Goal: Transaction & Acquisition: Book appointment/travel/reservation

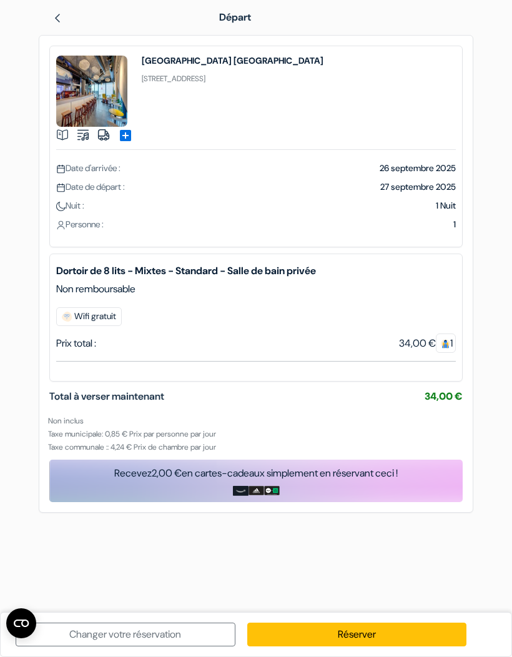
click at [309, 637] on link "Réserver" at bounding box center [357, 635] width 220 height 24
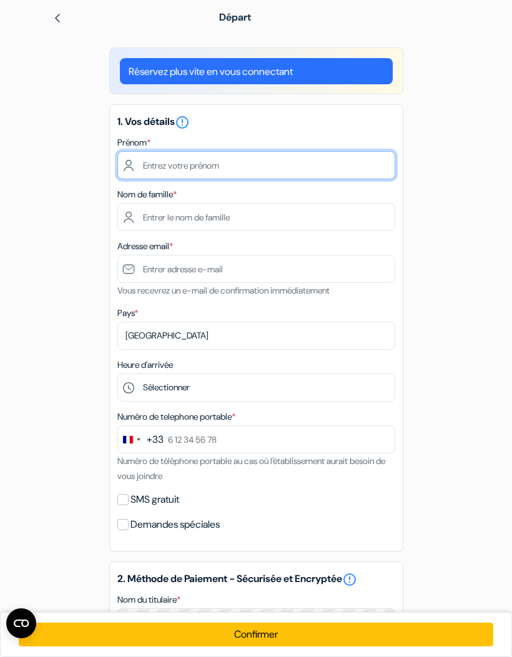
click at [163, 161] on input "text" at bounding box center [256, 165] width 278 height 28
type input "Antoine"
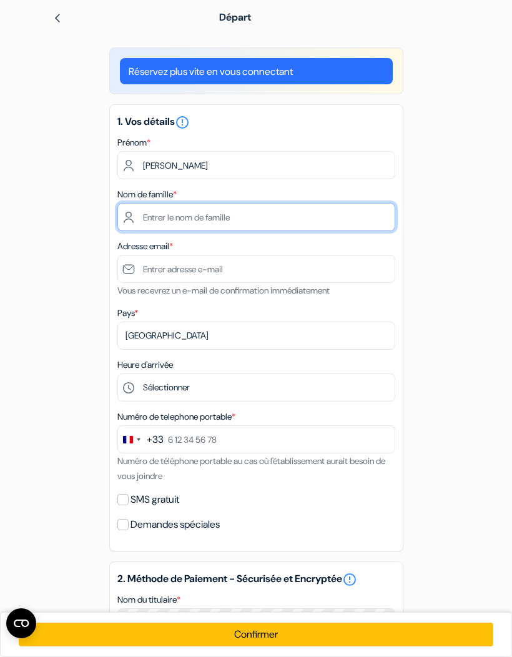
click at [168, 214] on input "text" at bounding box center [256, 217] width 278 height 28
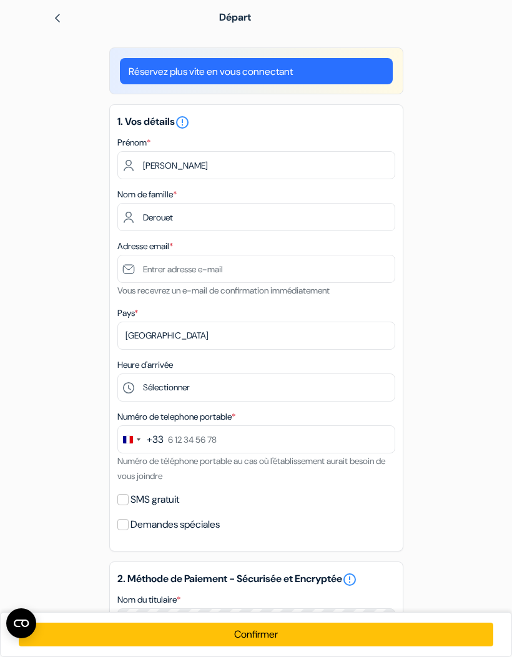
type input "Derouet"
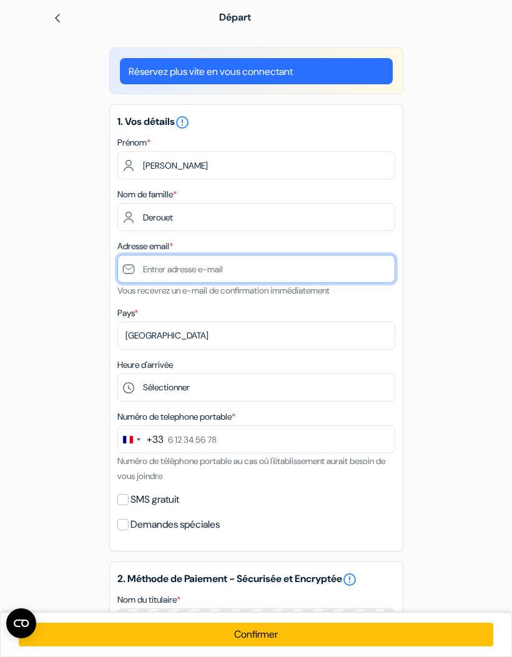
click at [170, 274] on input "text" at bounding box center [256, 269] width 278 height 28
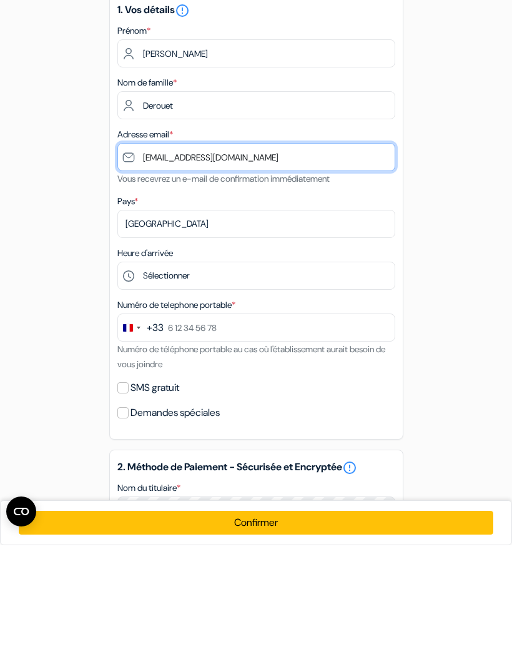
type input "[EMAIL_ADDRESS][DOMAIN_NAME]"
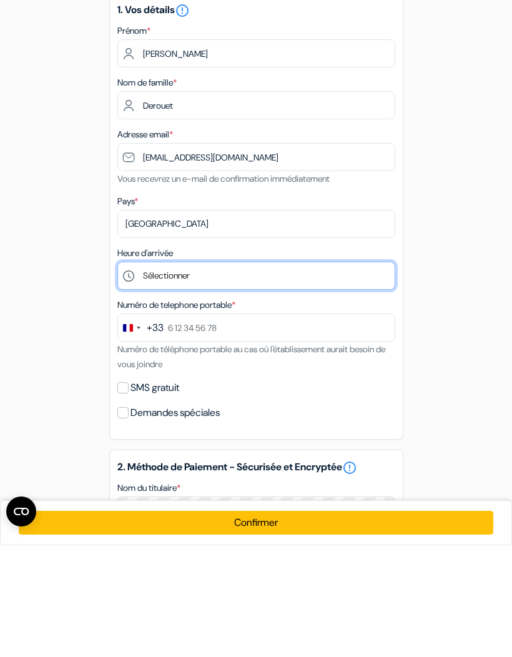
click at [156, 374] on select "Sélectionner 1:00 2:00 3:00 4:00 5:00 6:00 7:00 8:00 9:00 10:00 11:00 12:00 13:…" at bounding box center [256, 388] width 278 height 28
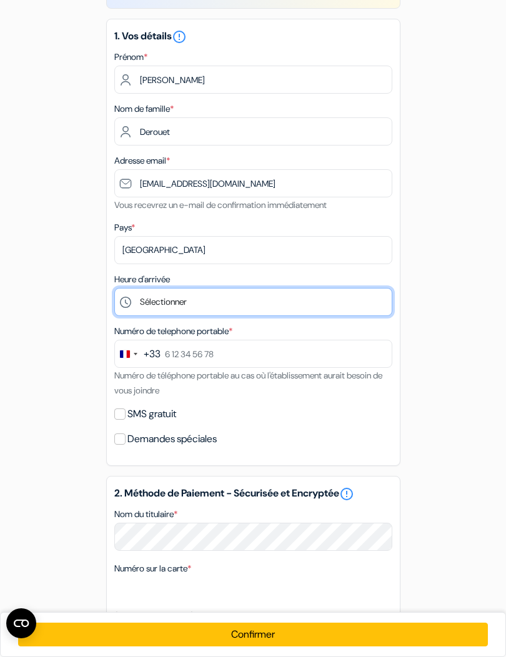
scroll to position [82, 0]
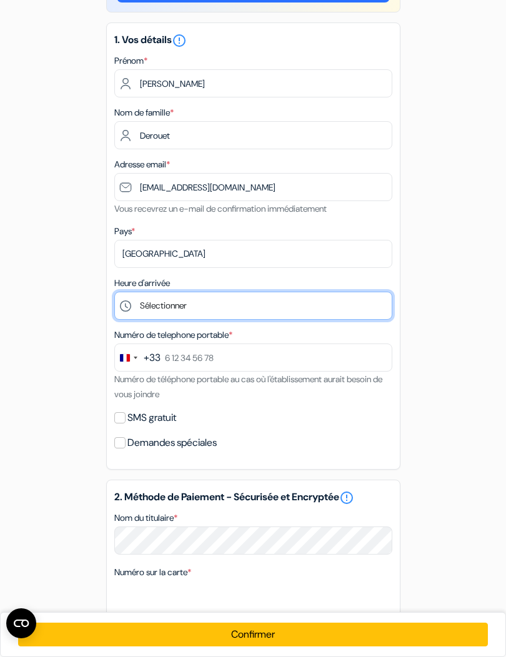
click at [144, 296] on select "Sélectionner 1:00 2:00 3:00 4:00 5:00 6:00 7:00 8:00 9:00 10:00 11:00 12:00 13:…" at bounding box center [253, 306] width 278 height 28
click at [160, 302] on select "Sélectionner 1:00 2:00 3:00 4:00 5:00 6:00 7:00 8:00 9:00 10:00 11:00 12:00 13:…" at bounding box center [253, 306] width 278 height 28
click at [167, 312] on select "Sélectionner 1:00 2:00 3:00 4:00 5:00 6:00 7:00 8:00 9:00 10:00 11:00 12:00 13:…" at bounding box center [253, 306] width 278 height 28
select select "18"
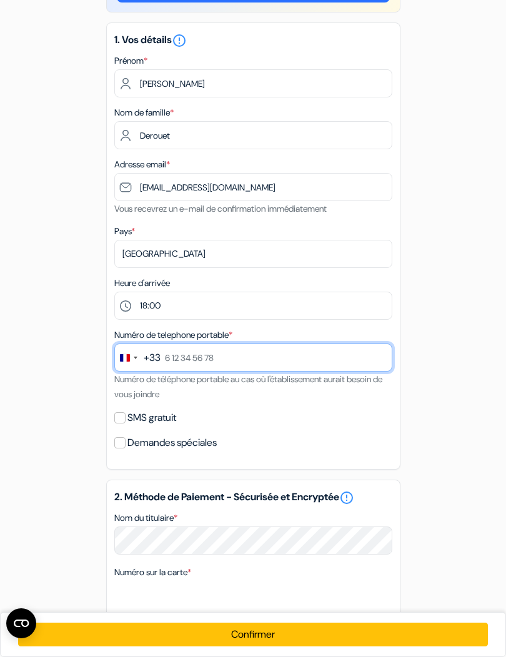
click at [188, 358] on input "text" at bounding box center [253, 358] width 278 height 28
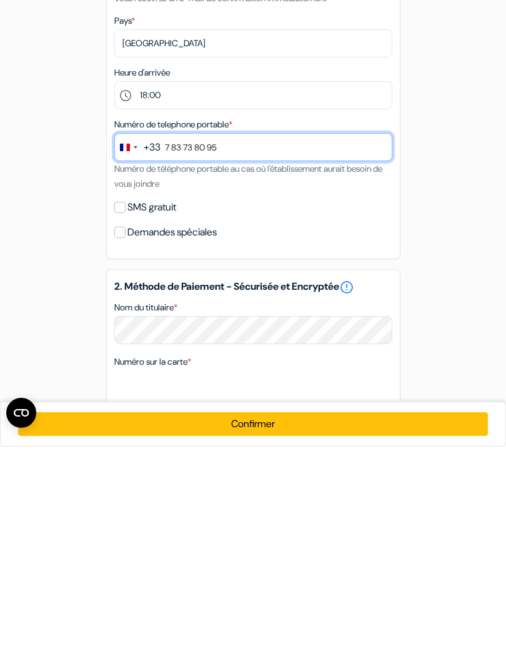
scroll to position [134, 0]
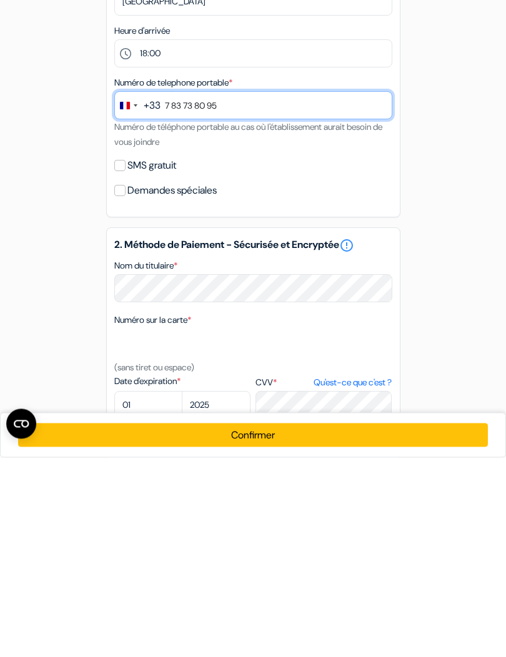
type input "7 83 73 80 95"
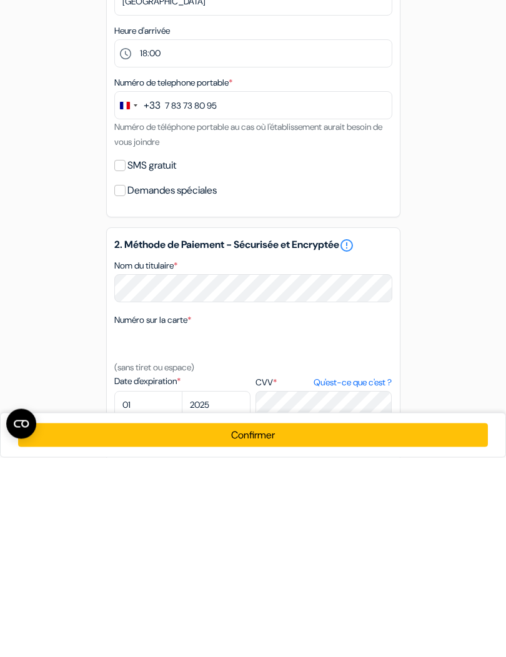
click at [79, 233] on div "add_box MEININGER Hotel Bruxelles Gare du Midi 101 Rue Bara, Bruxelles, Belgiqu…" at bounding box center [253, 418] width 450 height 1035
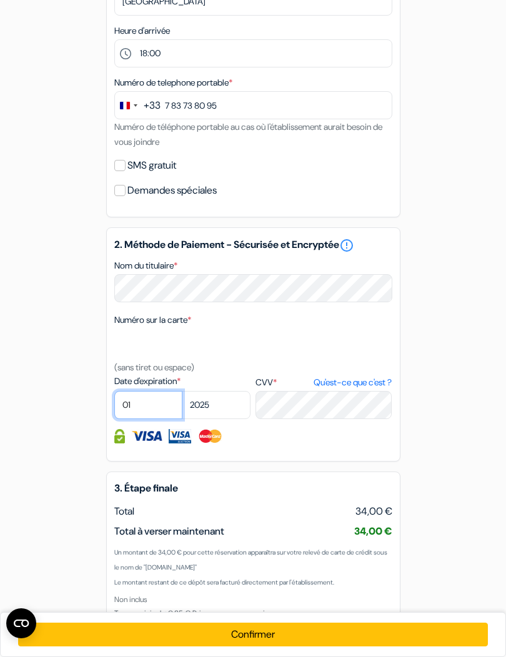
click at [145, 402] on select "01 02 03 04 05 06 07 08 09 10 11 12" at bounding box center [148, 405] width 69 height 28
select select "12"
click at [220, 405] on select "2025 2026 2027 2028 2029 2030 2031 2032 2033 2034 2035 2036 2037 2038 2039 2040…" at bounding box center [216, 405] width 69 height 28
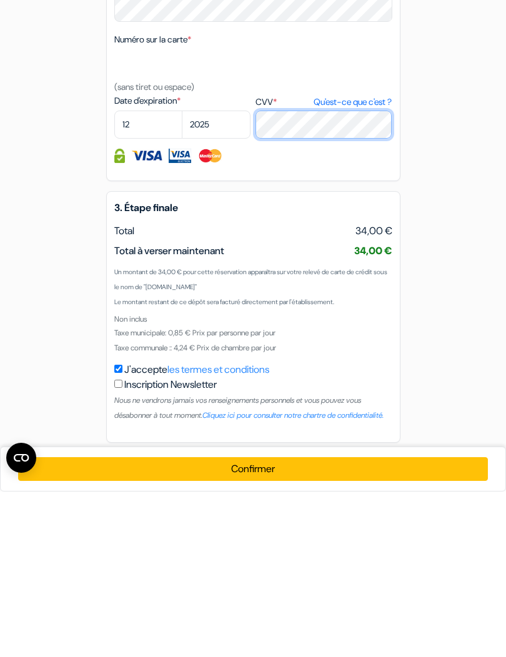
scroll to position [472, 0]
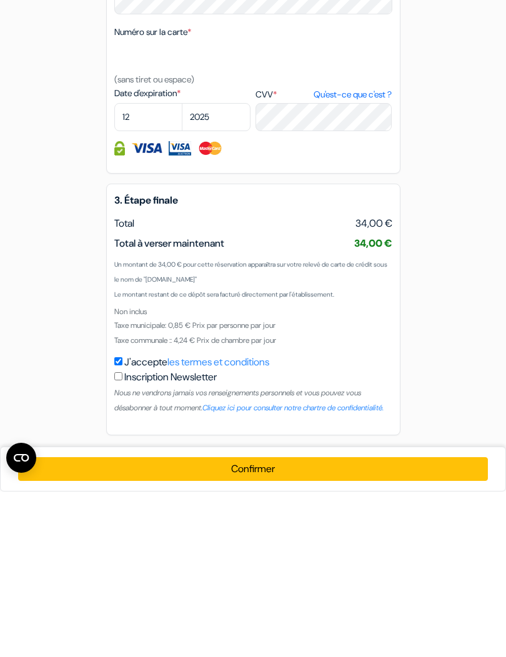
click at [137, 623] on button "Confirmer Loading..." at bounding box center [252, 635] width 469 height 24
